Goal: Information Seeking & Learning: Learn about a topic

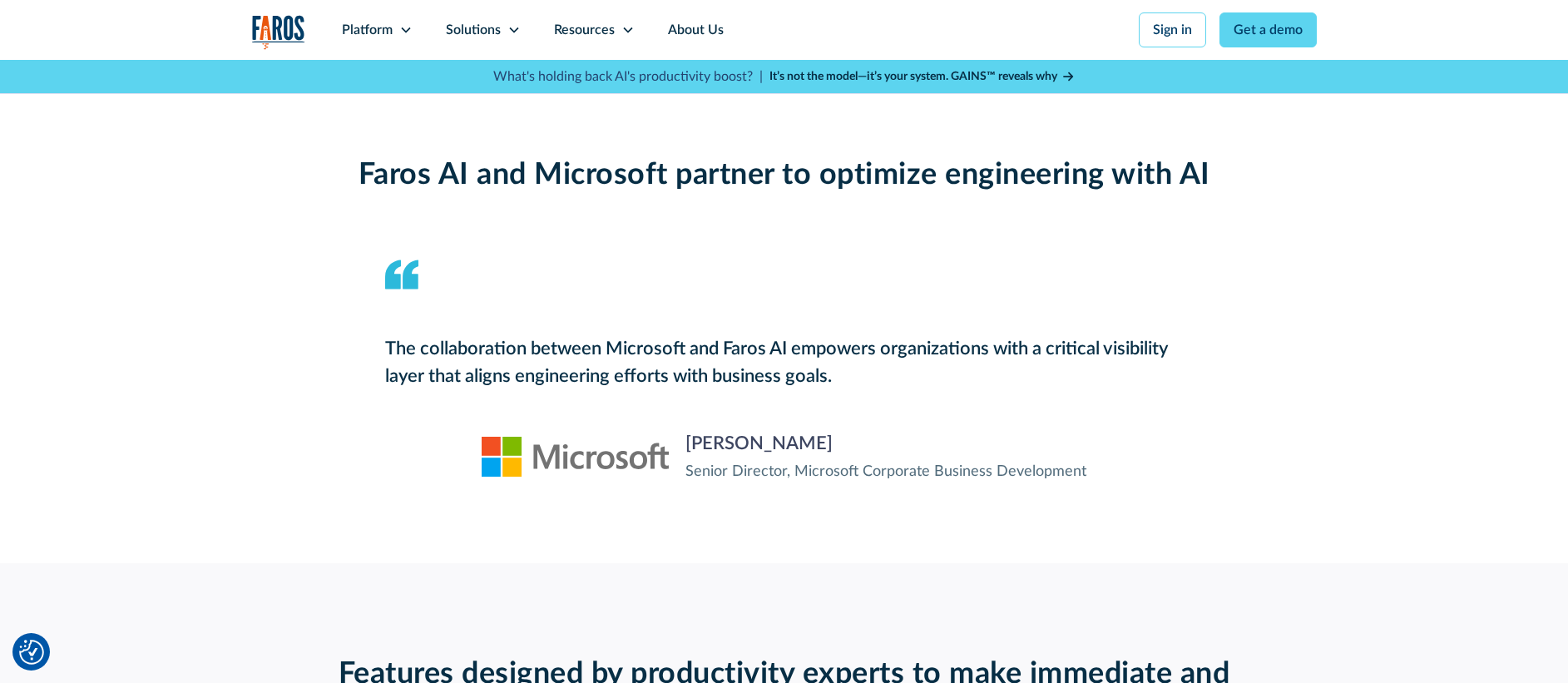
scroll to position [1790, 0]
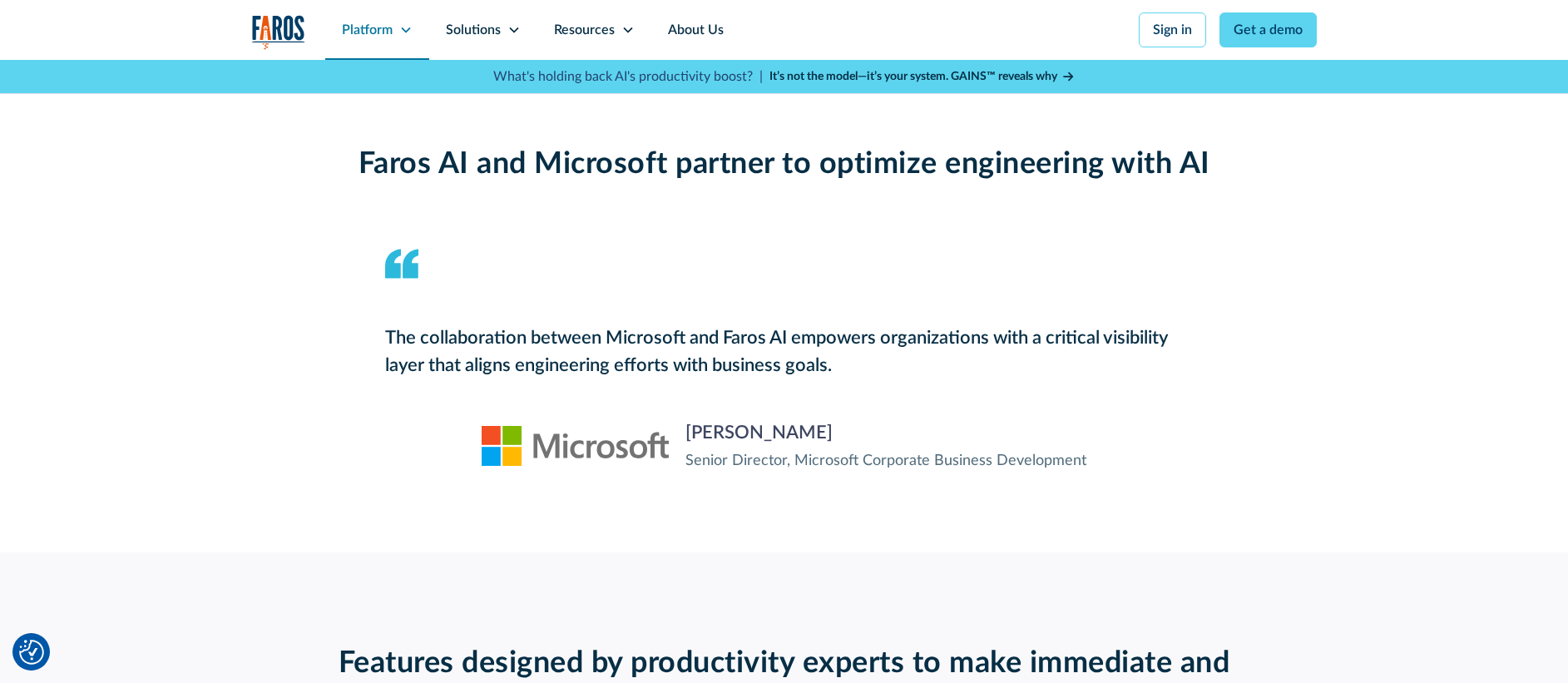
click at [393, 24] on div "Platform" at bounding box center [376, 30] width 104 height 59
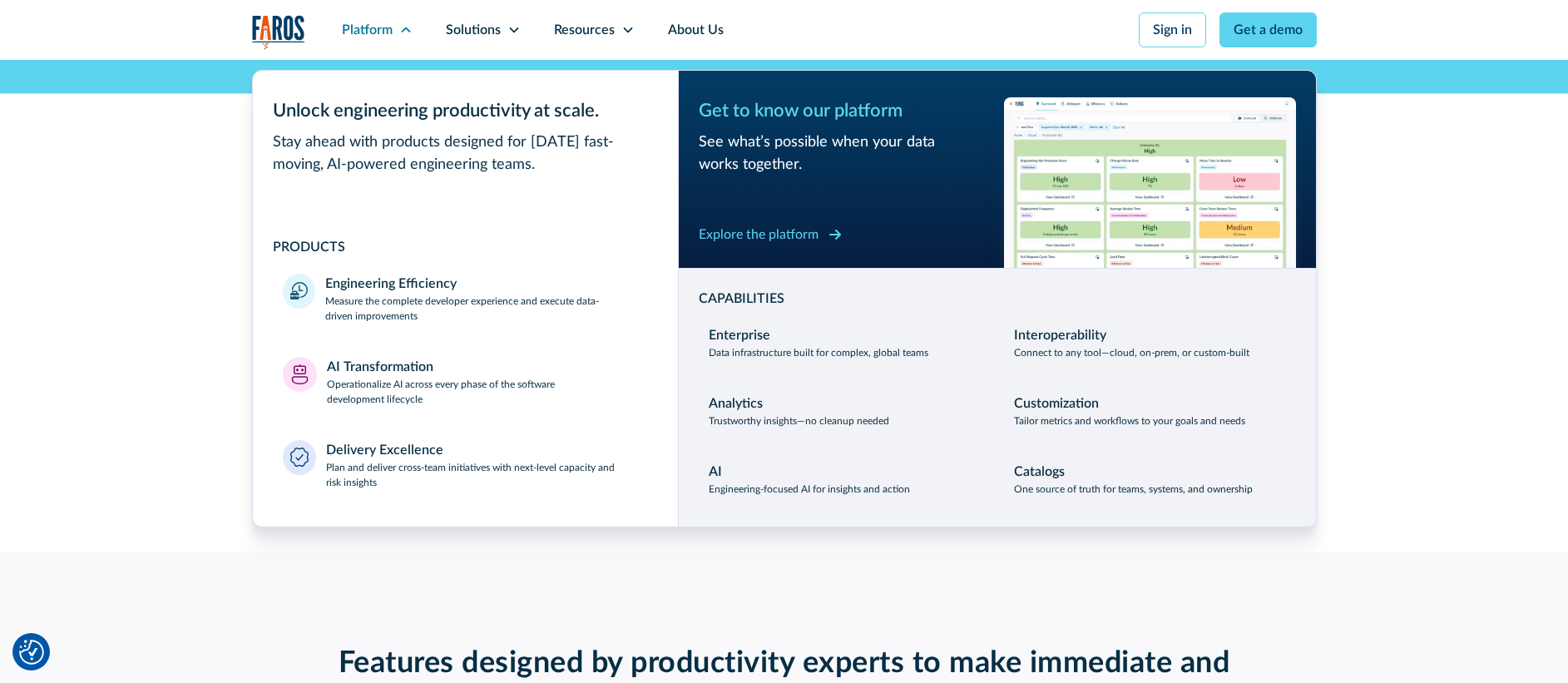
click at [791, 237] on div "Explore the platform" at bounding box center [758, 235] width 120 height 20
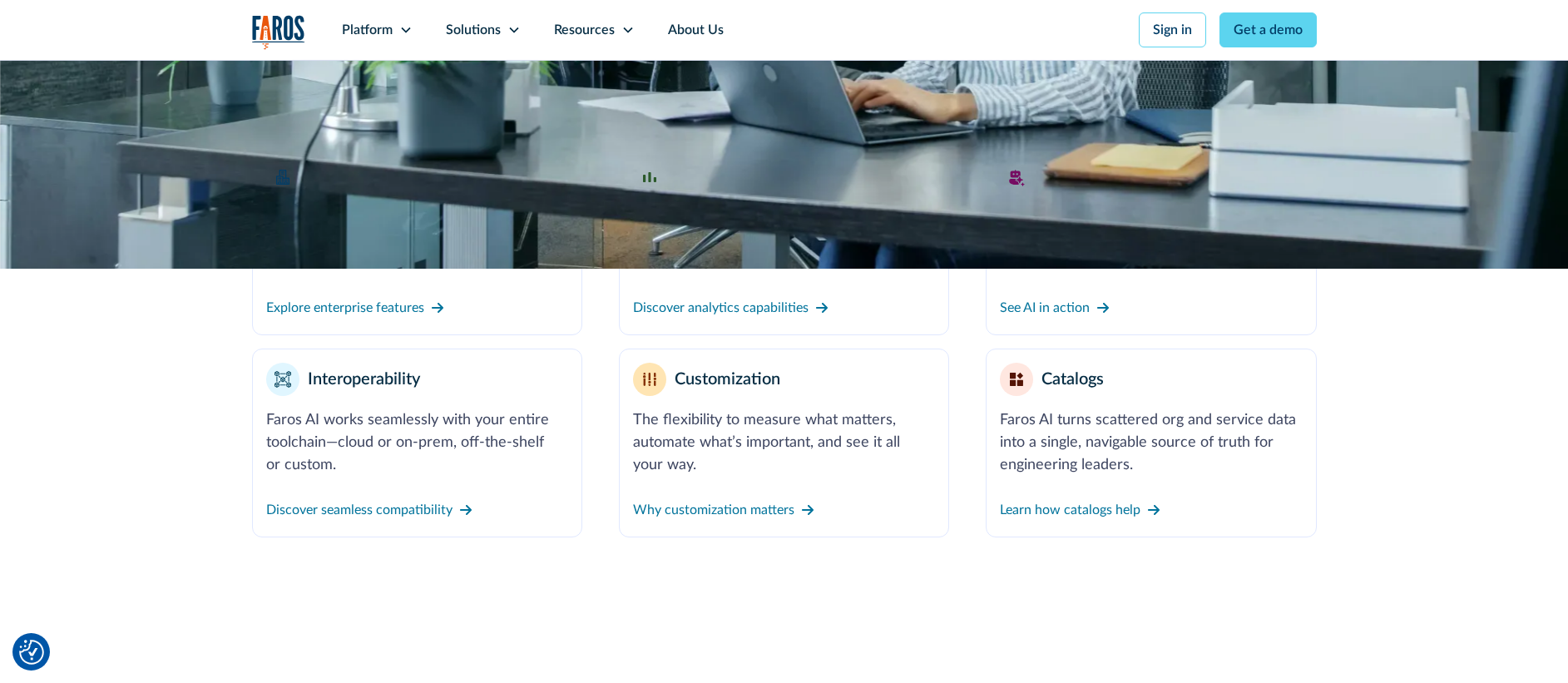
scroll to position [587, 0]
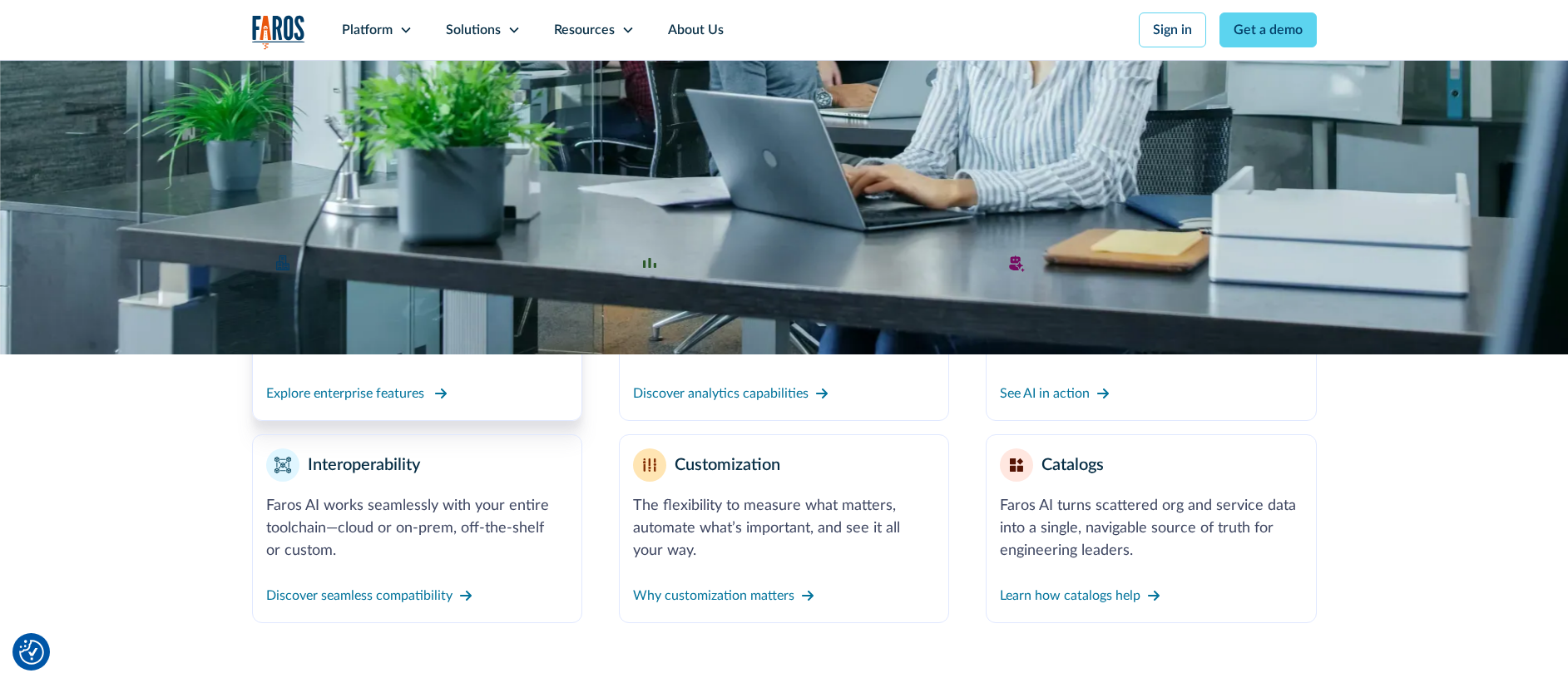
click at [396, 392] on div "Explore enterprise features" at bounding box center [345, 393] width 158 height 20
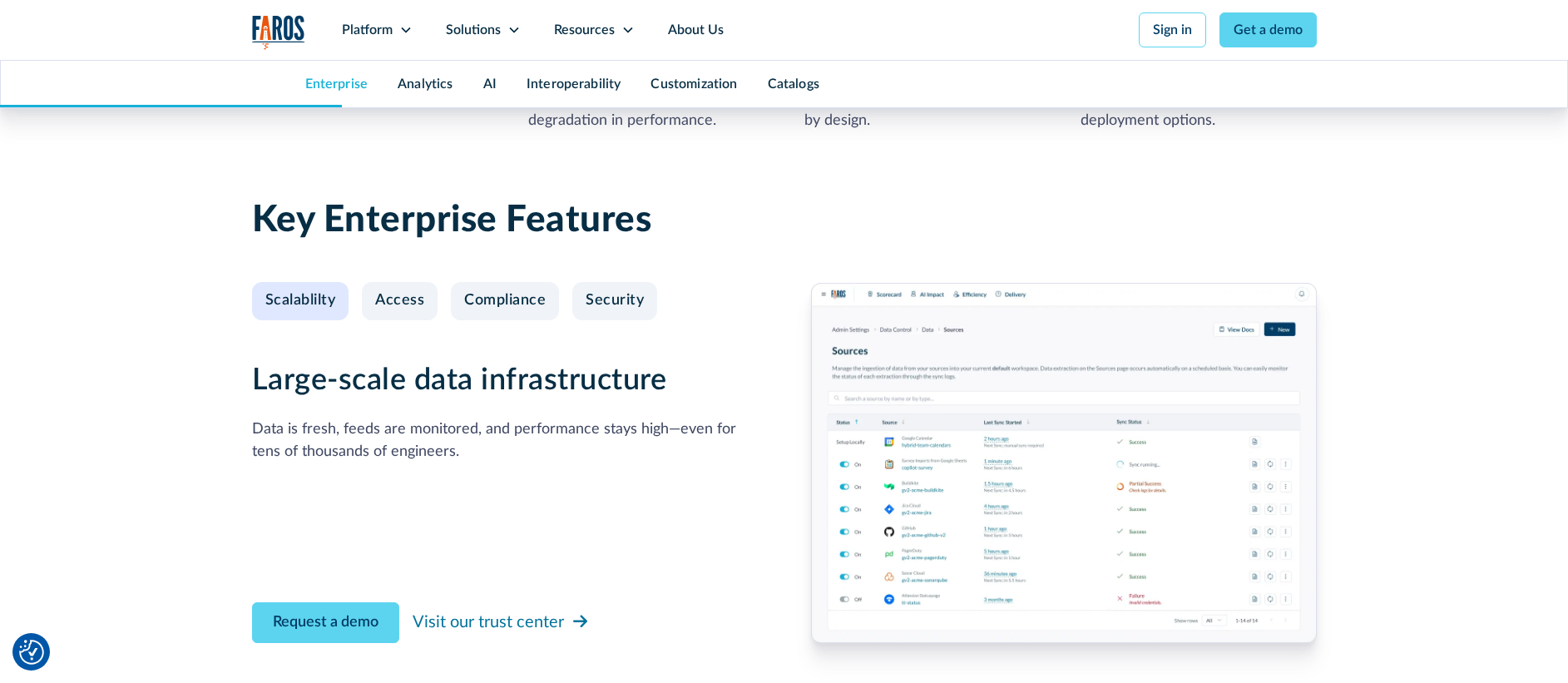
scroll to position [1677, 0]
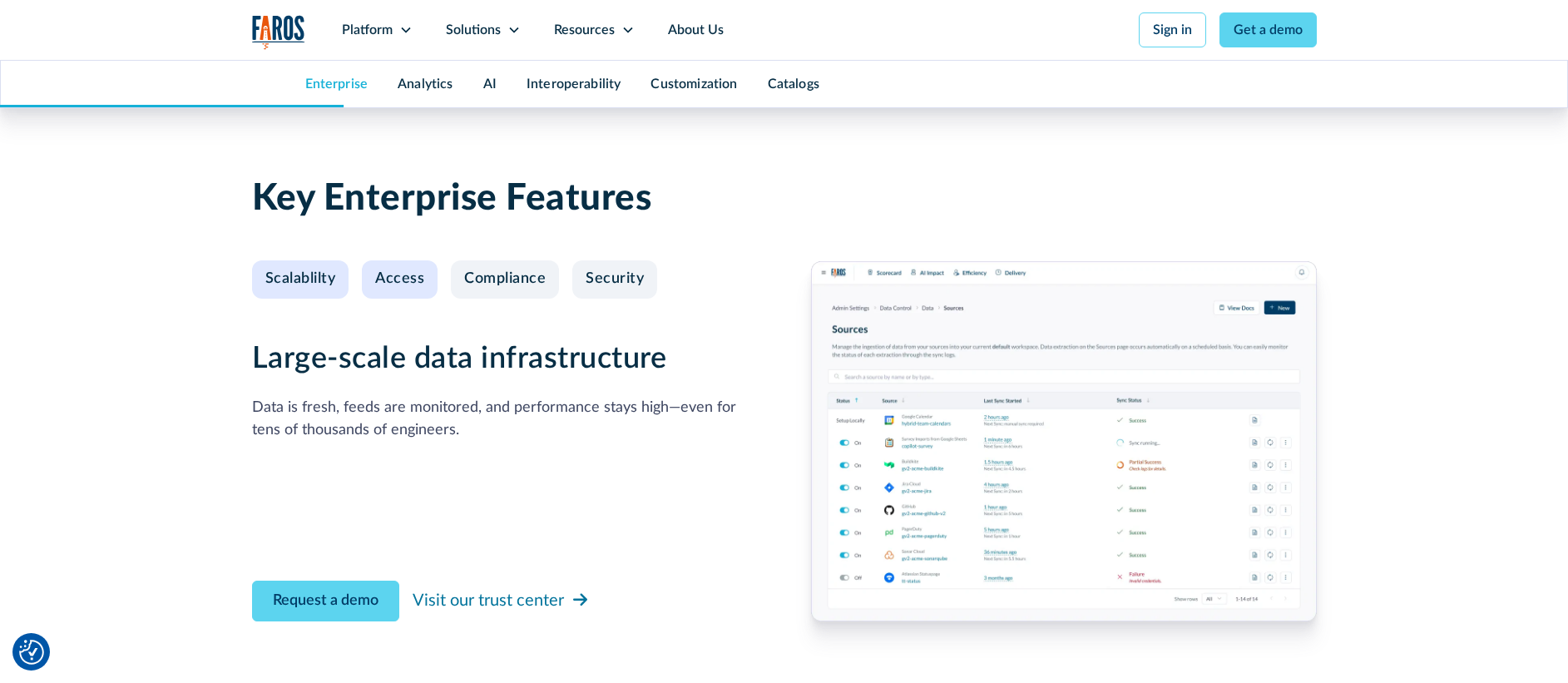
click at [405, 284] on div "Access" at bounding box center [400, 279] width 49 height 18
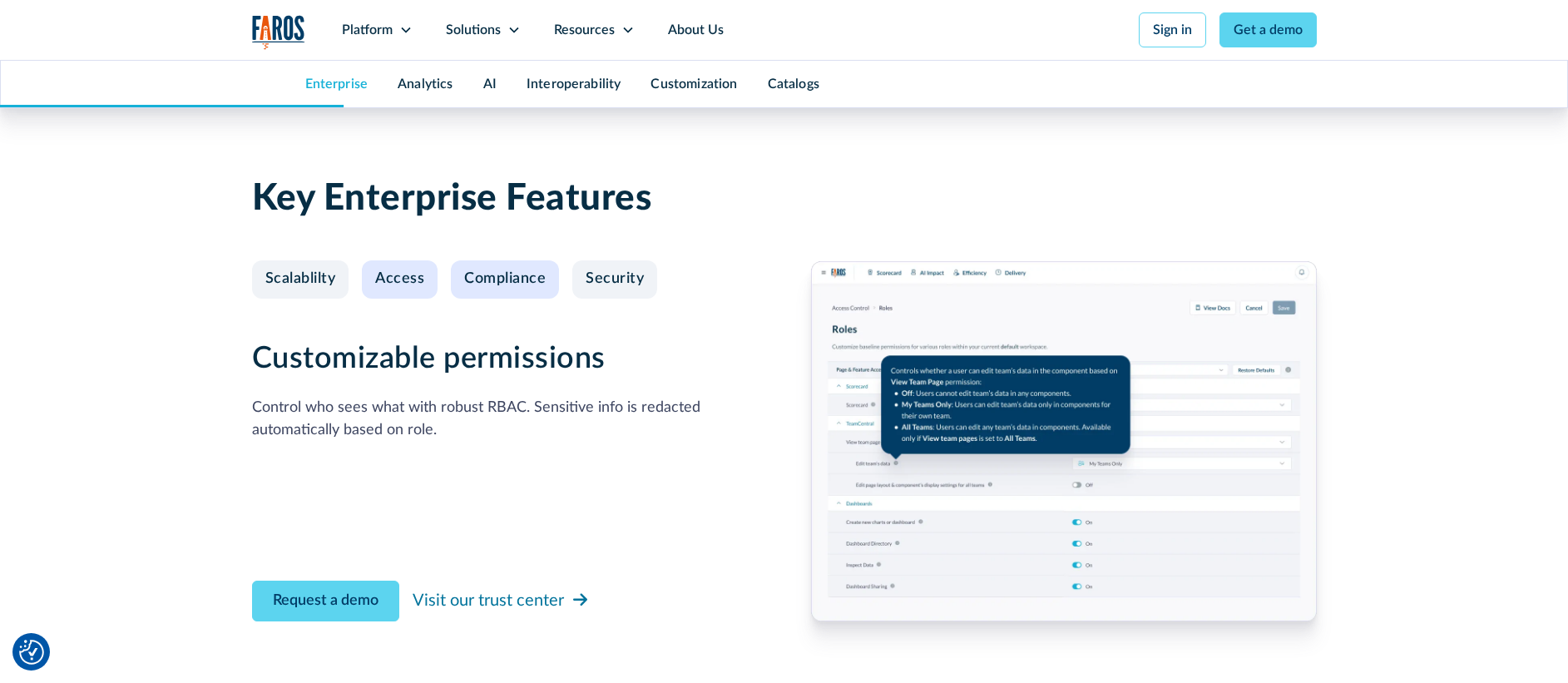
click at [510, 273] on div "Compliance" at bounding box center [505, 279] width 81 height 18
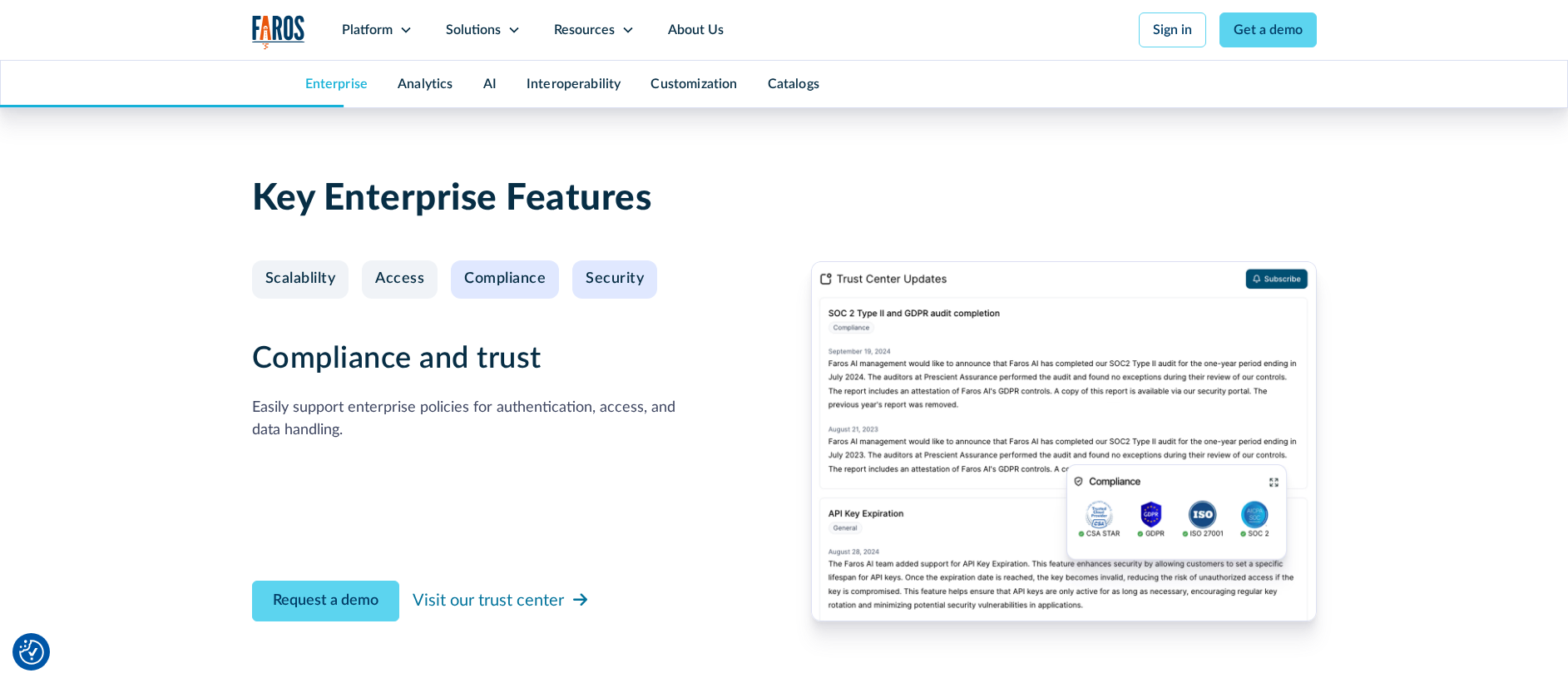
click at [622, 284] on div "Security" at bounding box center [614, 279] width 58 height 18
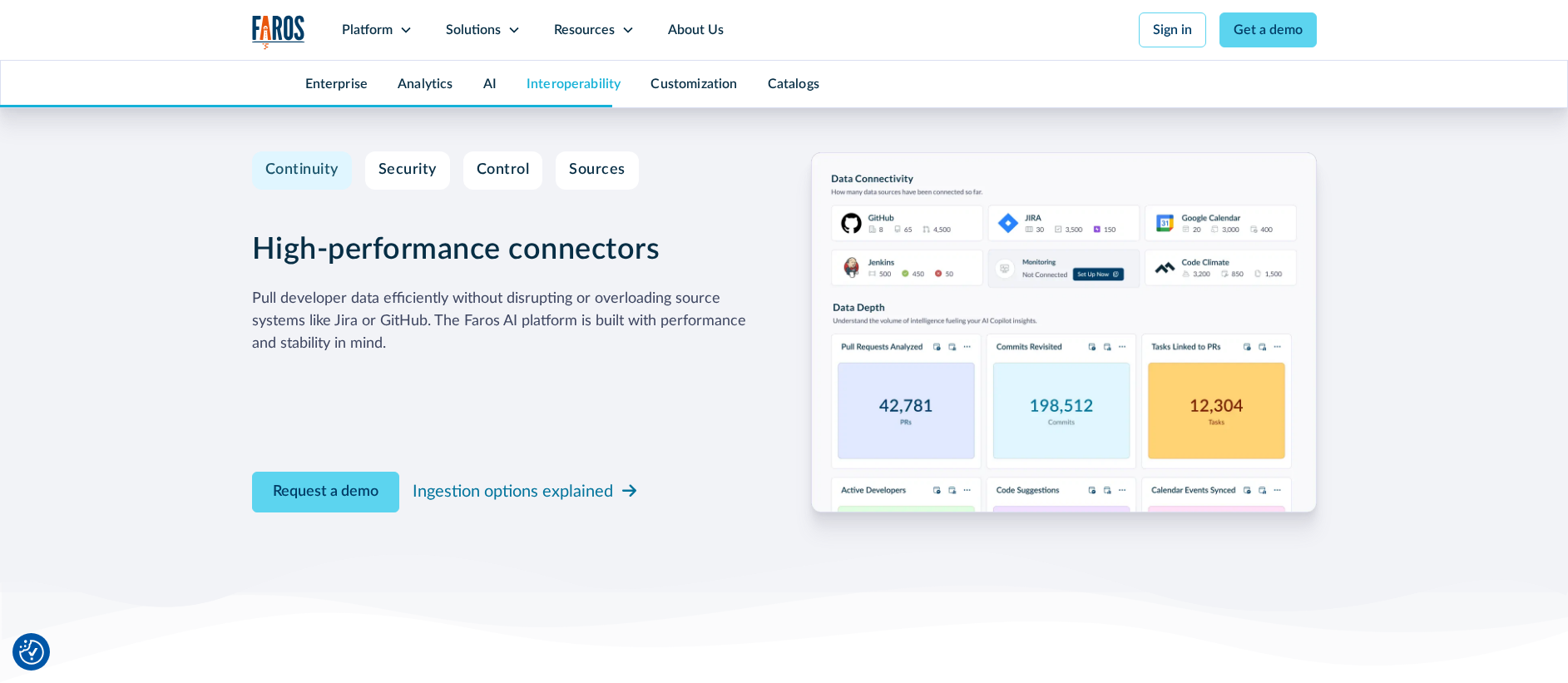
scroll to position [5042, 0]
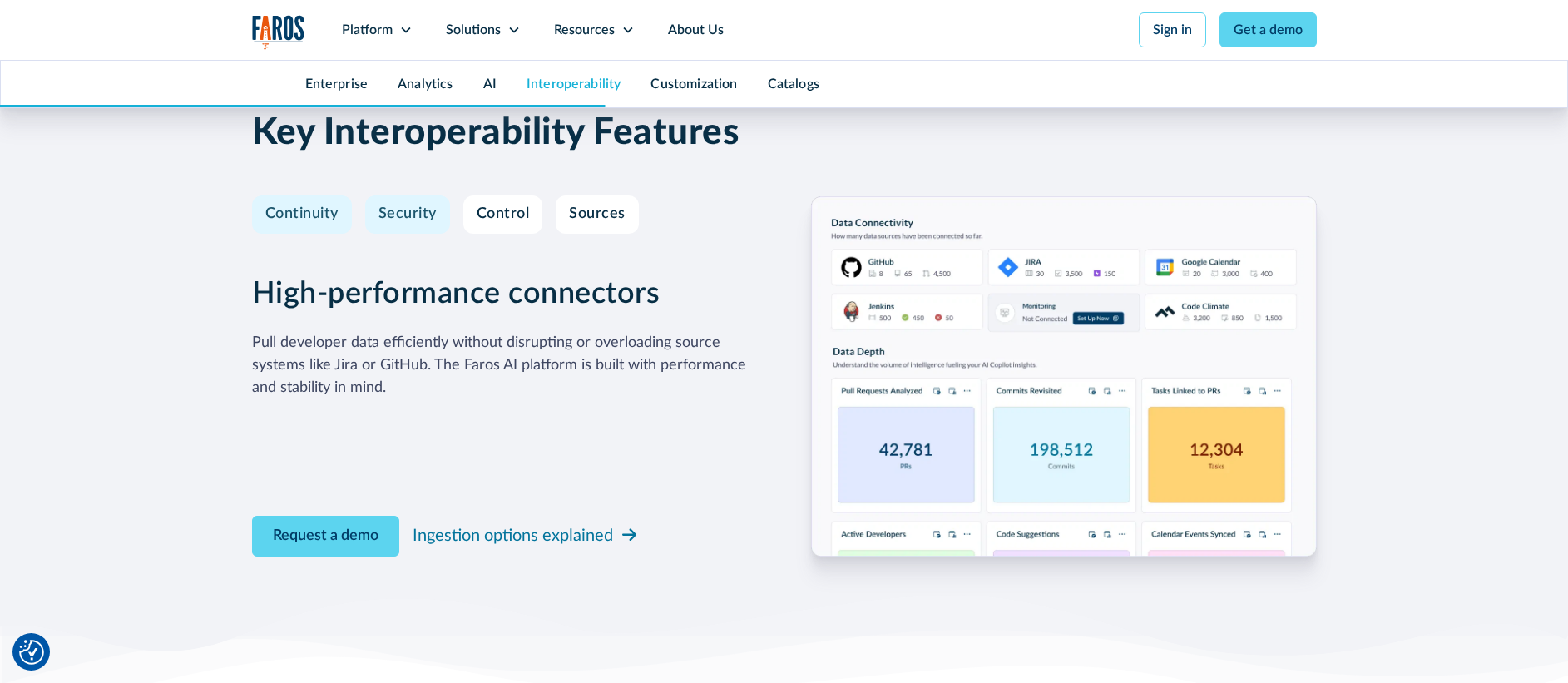
click at [412, 227] on link "Security" at bounding box center [408, 214] width 85 height 39
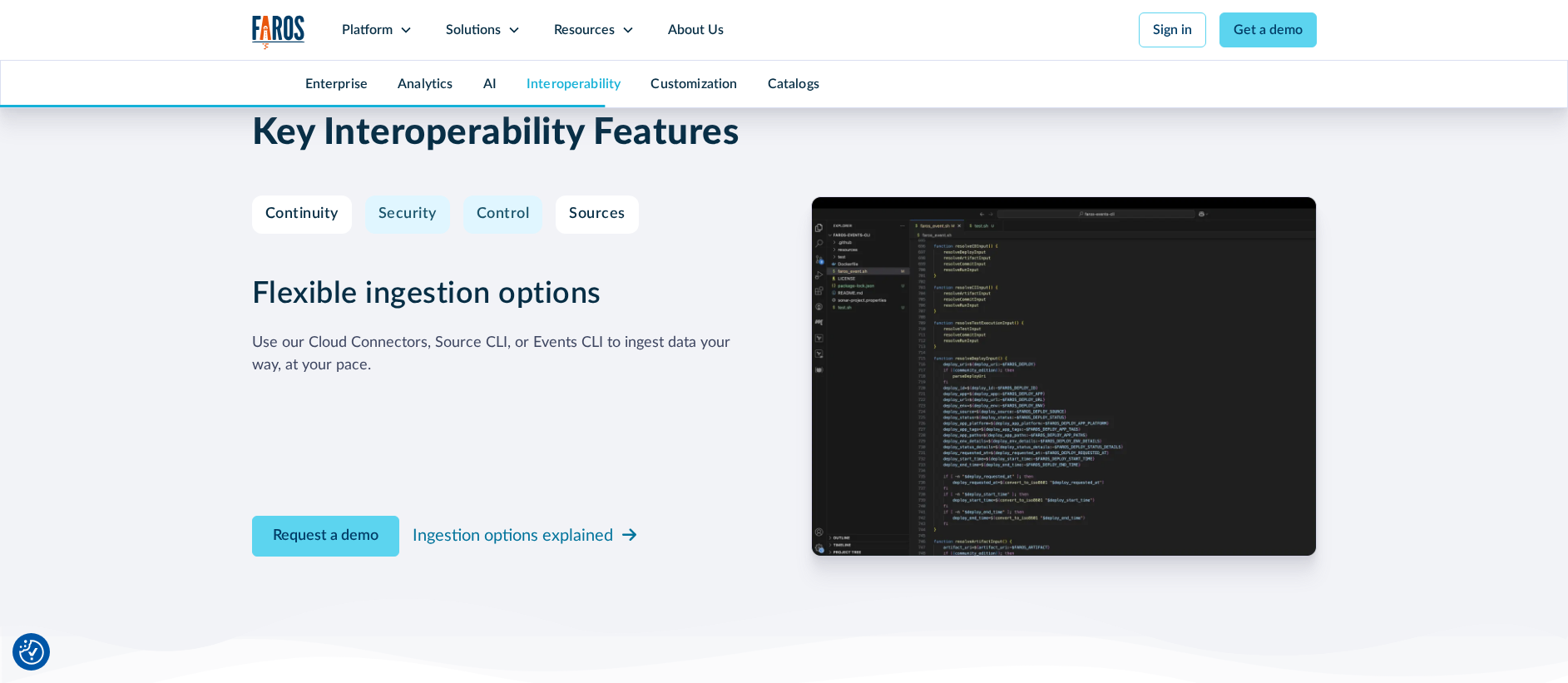
click at [507, 210] on div "Control" at bounding box center [503, 215] width 53 height 18
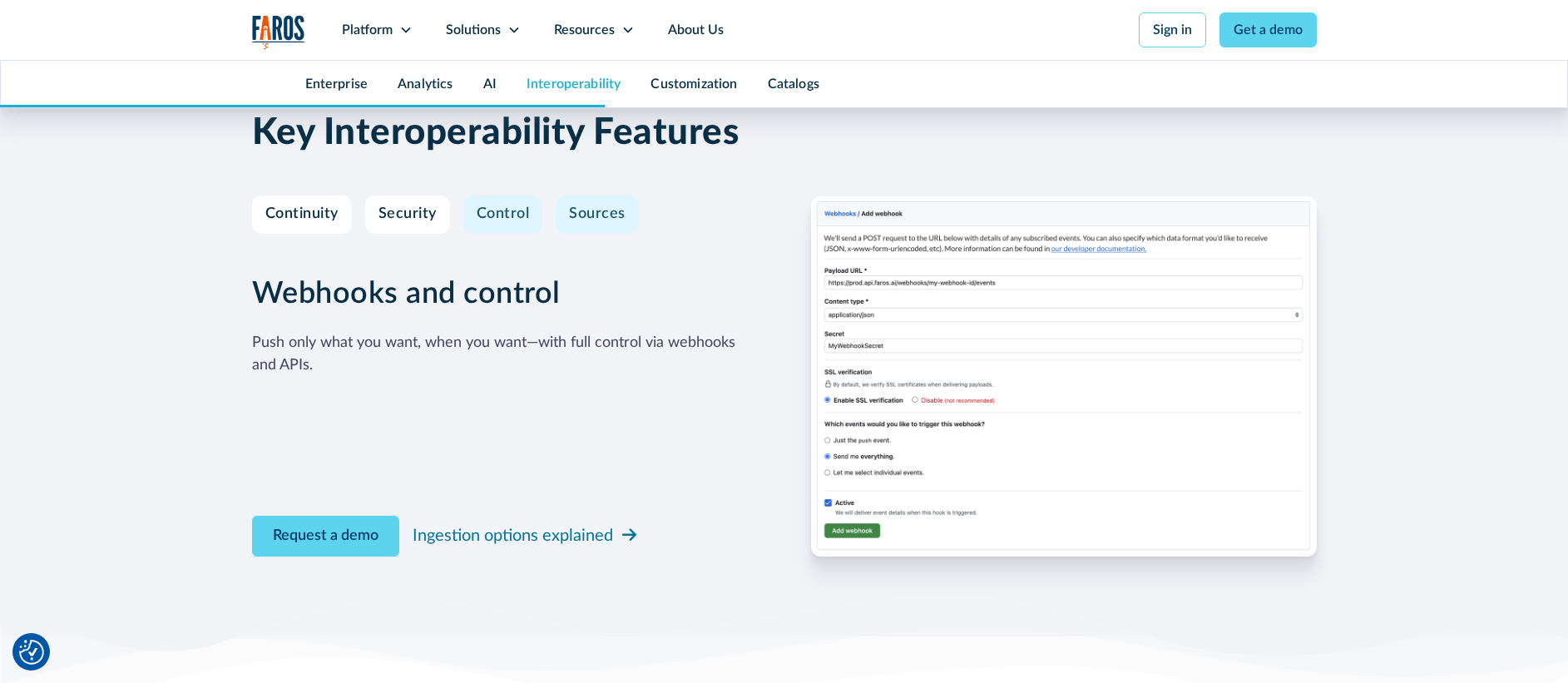
click at [594, 211] on div "Sources" at bounding box center [597, 215] width 56 height 18
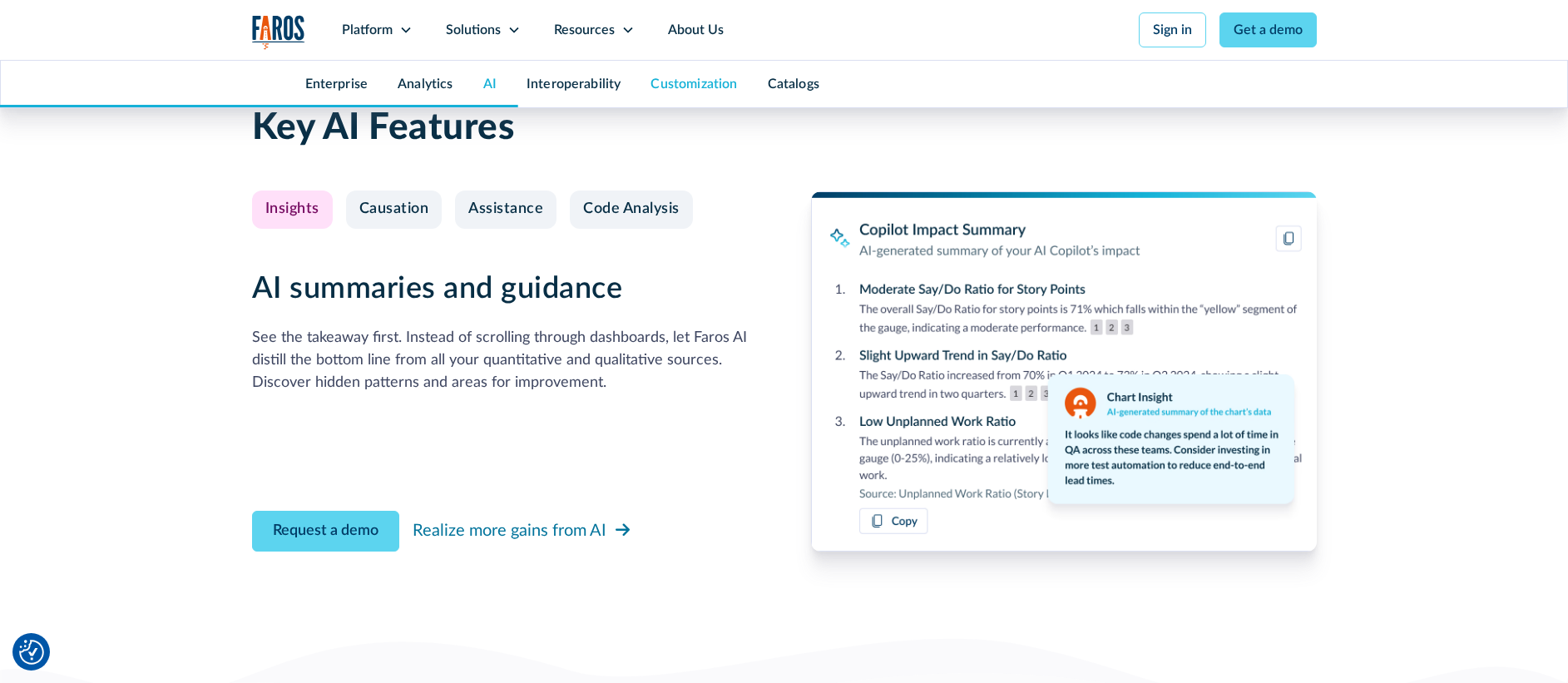
click at [692, 88] on link "Customization" at bounding box center [693, 83] width 86 height 13
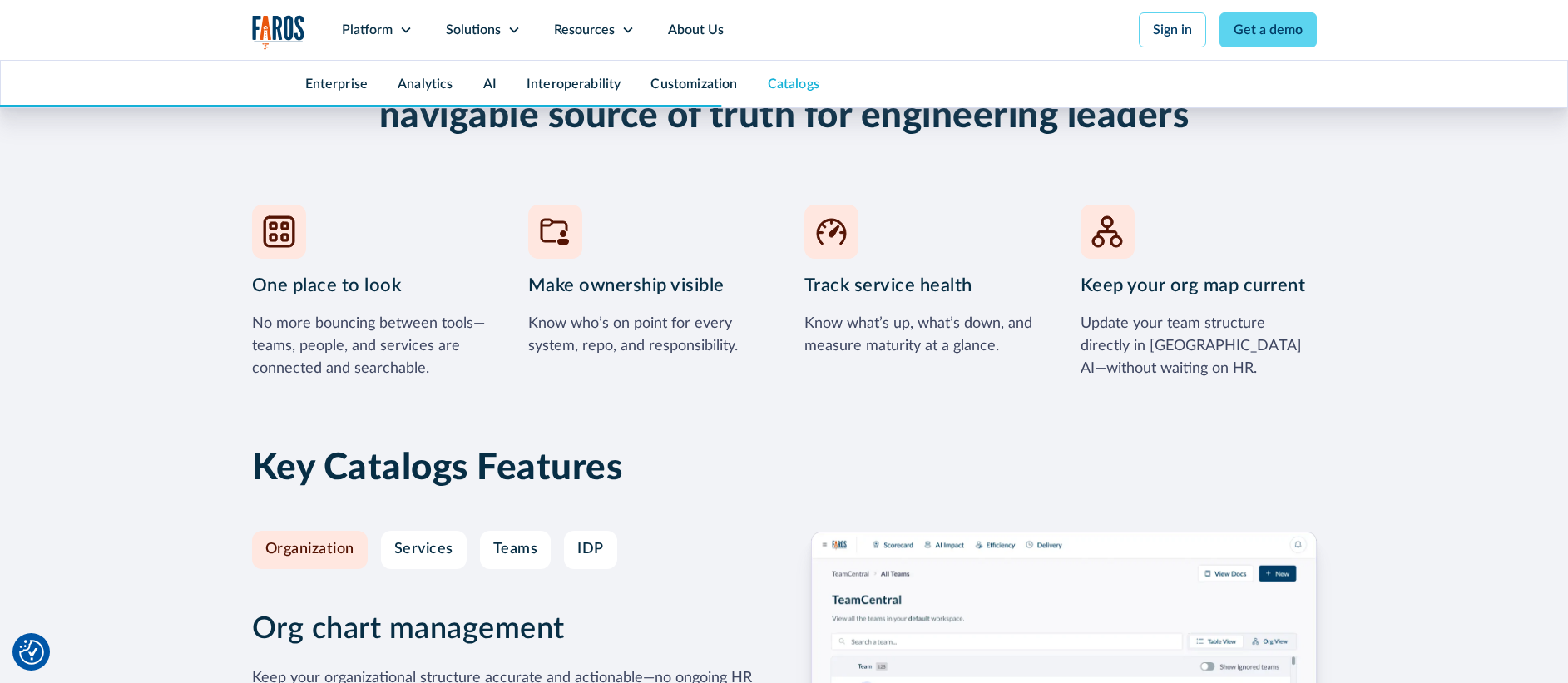
scroll to position [7021, 0]
